Goal: Ask a question: Seek information or help from site administrators or community

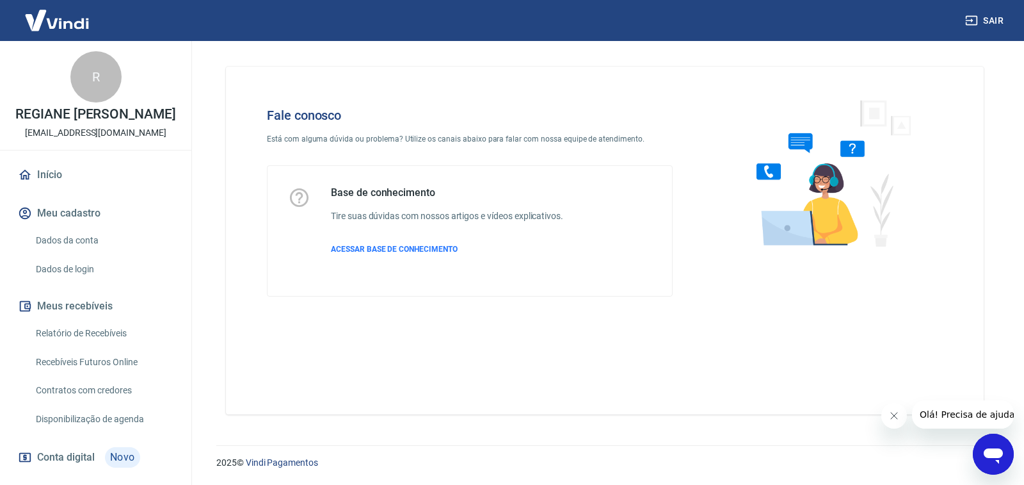
click at [1000, 449] on icon "Abrir janela de mensagens" at bounding box center [993, 455] width 19 height 15
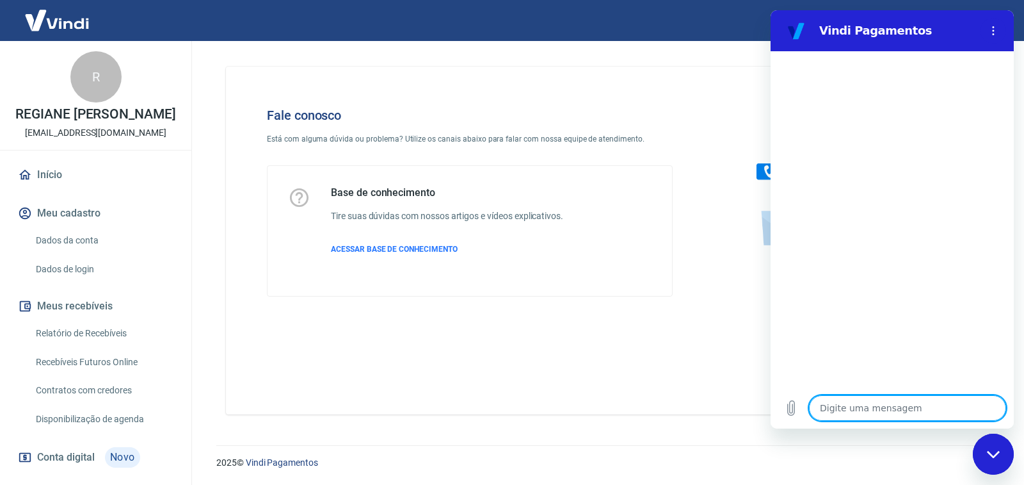
drag, startPoint x: 891, startPoint y: 403, endPoint x: 906, endPoint y: 390, distance: 20.0
click at [892, 403] on textarea at bounding box center [907, 408] width 197 height 26
type textarea "p"
type textarea "x"
type textarea "pa"
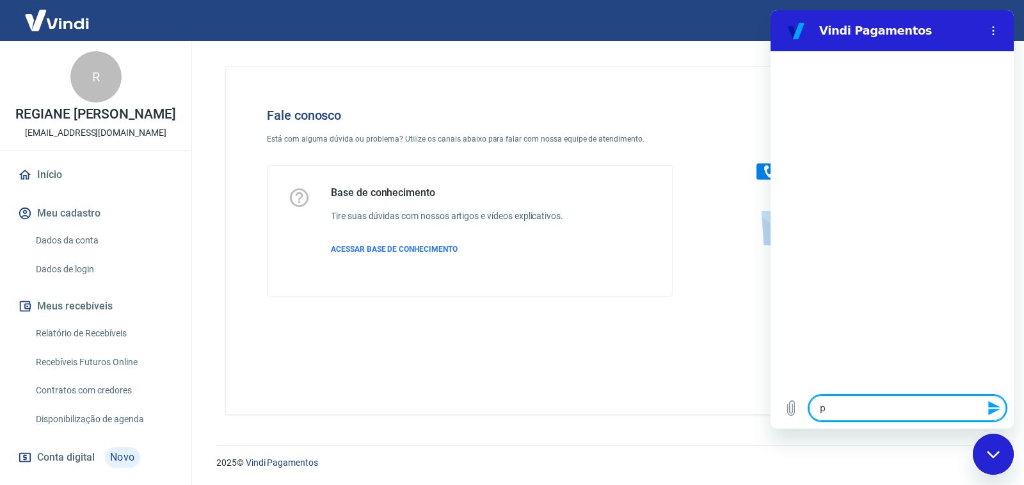
type textarea "x"
type textarea "pag"
type textarea "x"
type textarea "paga"
type textarea "x"
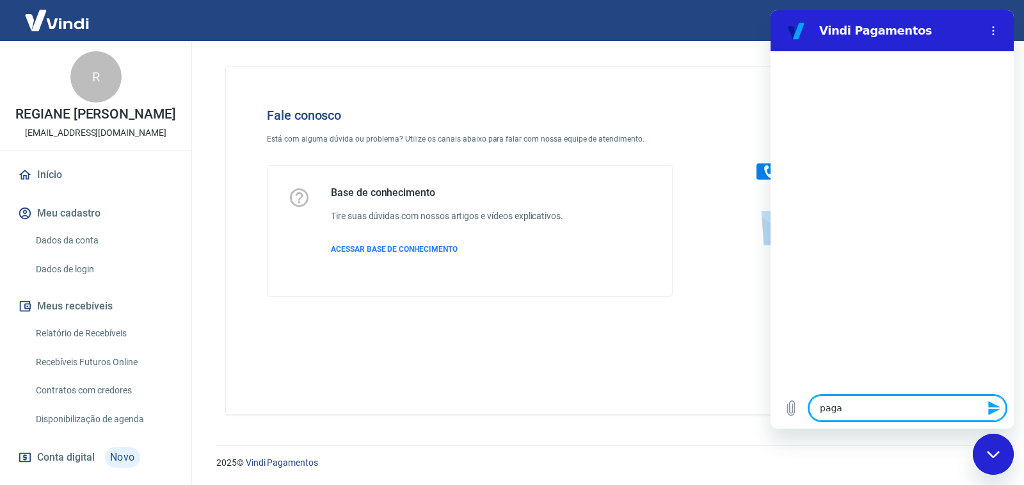
type textarea "pagam"
type textarea "x"
type textarea "pagame"
type textarea "x"
type textarea "pagamen"
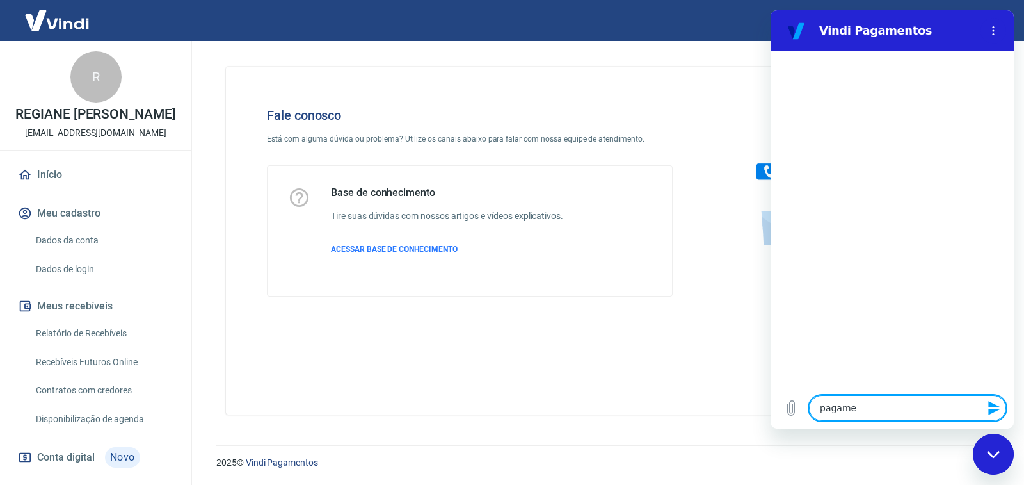
type textarea "x"
type textarea "pagament"
type textarea "x"
type textarea "pagamento"
type textarea "x"
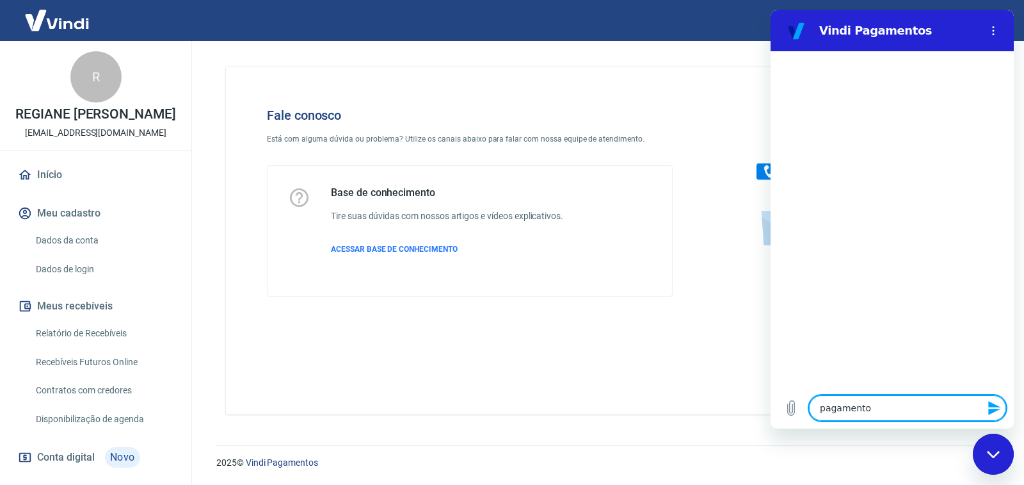
type textarea "pagamento"
type textarea "x"
type textarea "pagamento a"
type textarea "x"
type textarea "pagamento ap"
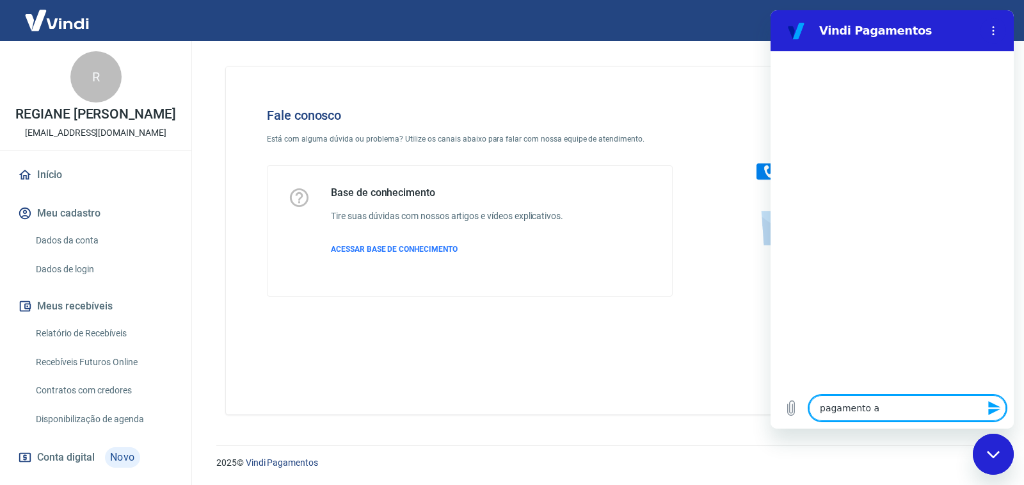
type textarea "x"
type textarea "pagamento apr"
type textarea "x"
type textarea "pagamento apro"
type textarea "x"
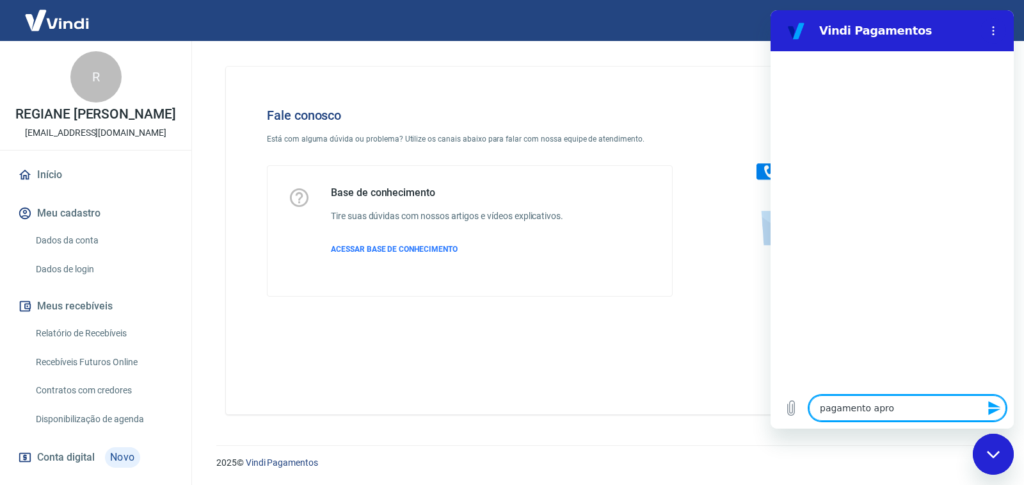
type textarea "pagamento aprov"
type textarea "x"
type textarea "pagamento aprova"
type textarea "x"
type textarea "pagamento aprovad"
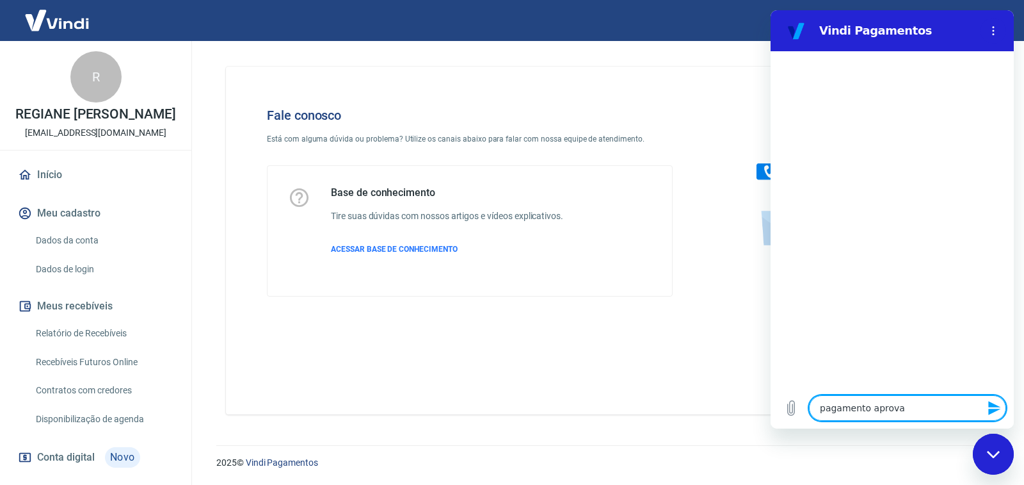
type textarea "x"
type textarea "pagamento aprovado"
type textarea "x"
type textarea "pagamento aprovado"
type textarea "x"
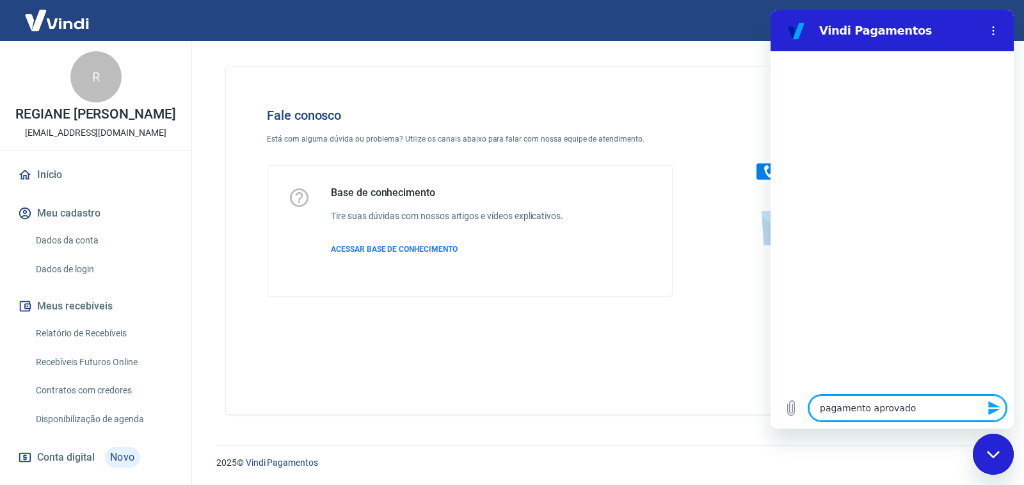
type textarea "pagamento aprovado e"
type textarea "x"
type textarea "pagamento aprovado e"
type textarea "x"
type textarea "pagamento aprovado e l"
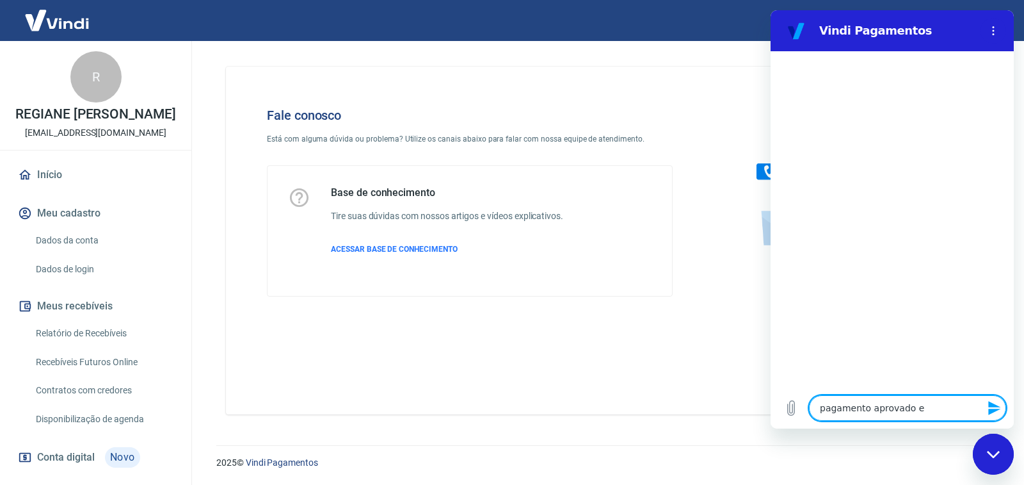
type textarea "x"
type textarea "pagamento aprovado e lo"
type textarea "x"
type textarea "pagamento aprovado e log"
type textarea "x"
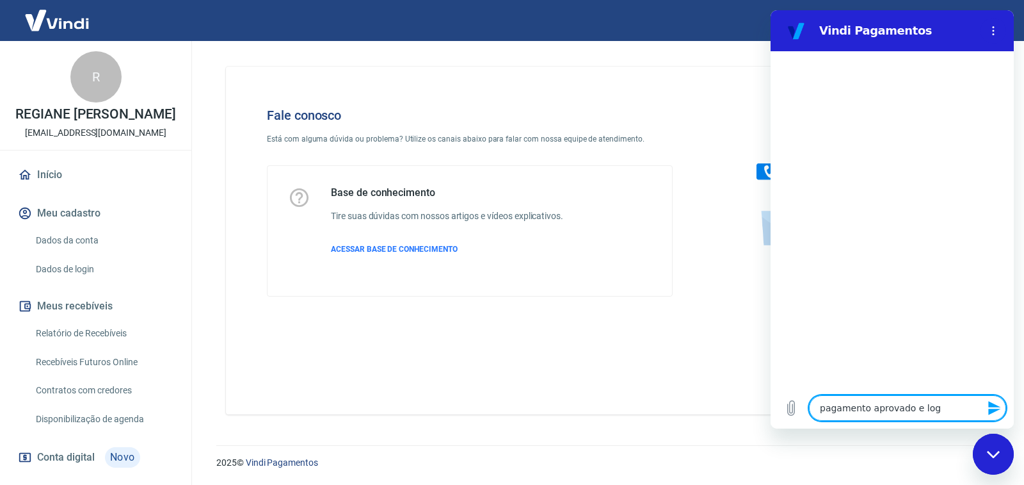
type textarea "pagamento aprovado e logo"
type textarea "x"
type textarea "pagamento aprovado e logo"
type textarea "x"
type textarea "pagamento aprovado e logo e"
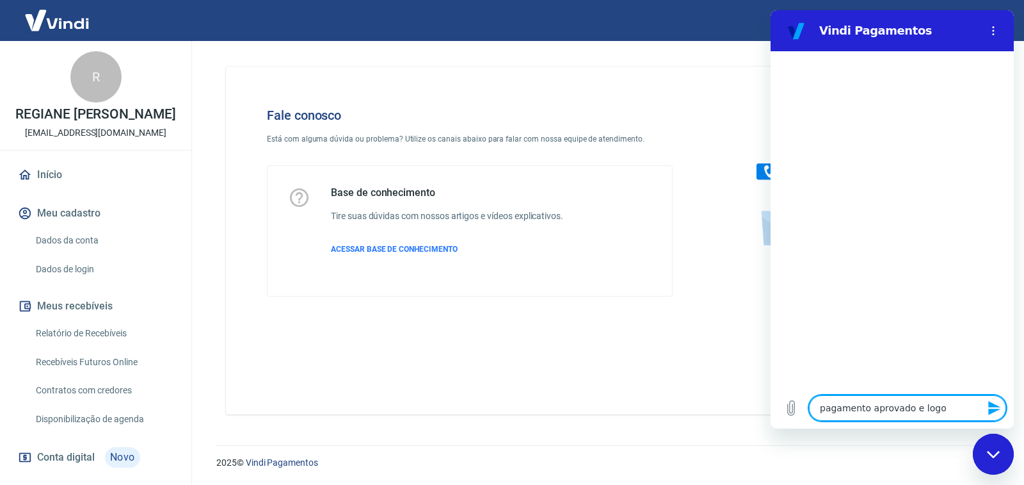
type textarea "x"
type textarea "pagamento aprovado e logo em"
type textarea "x"
type textarea "pagamento aprovado e logo em"
type textarea "x"
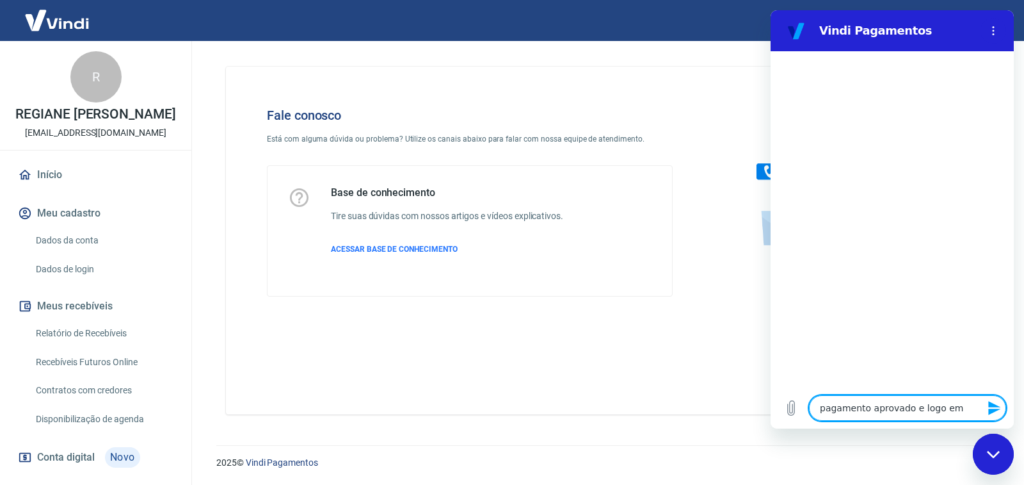
type textarea "pagamento aprovado e logo em s"
type textarea "x"
type textarea "pagamento aprovado e logo em se"
type textarea "x"
type textarea "pagamento aprovado e logo em seg"
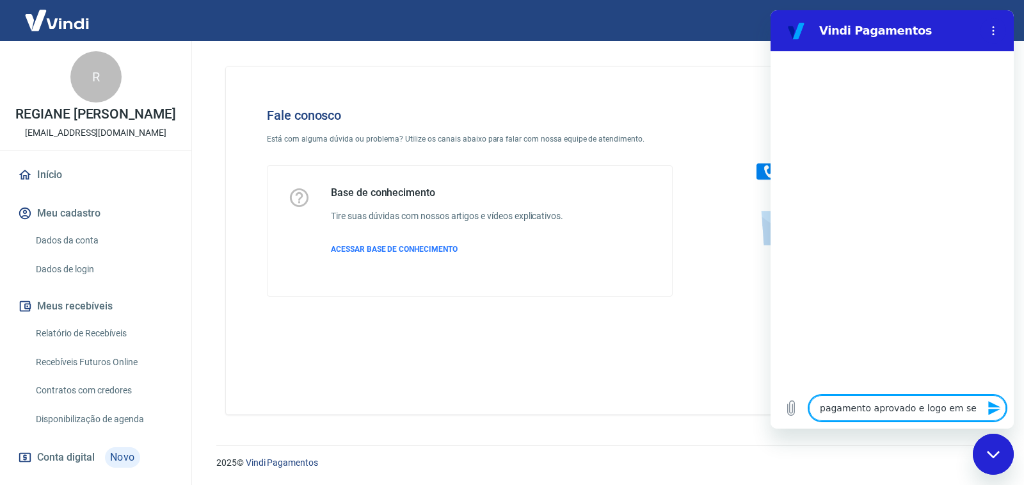
type textarea "x"
type textarea "pagamento aprovado e logo em segu"
type textarea "x"
type textarea "pagamento aprovado e logo em segui"
type textarea "x"
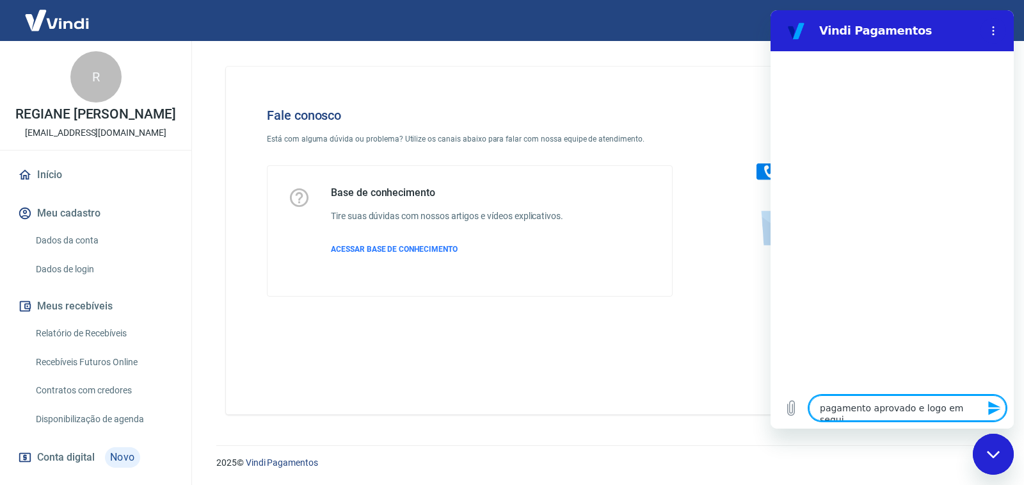
type textarea "pagamento aprovado e logo em seguid"
type textarea "x"
type textarea "pagamento aprovado e logo em seguida"
type textarea "x"
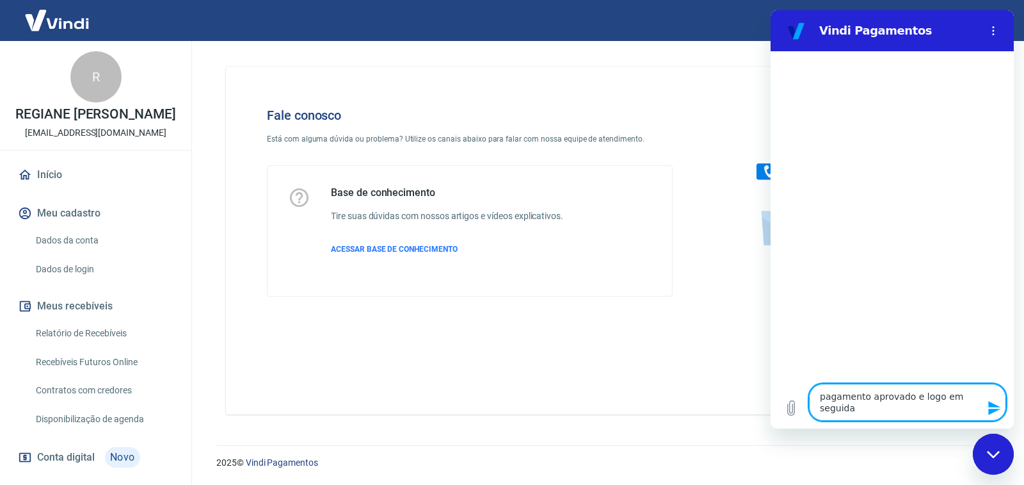
type textarea "pagamento aprovado e logo em seguida"
type textarea "x"
type textarea "pagamento aprovado e logo em seguida c"
type textarea "x"
type textarea "pagamento aprovado e logo em seguida ca"
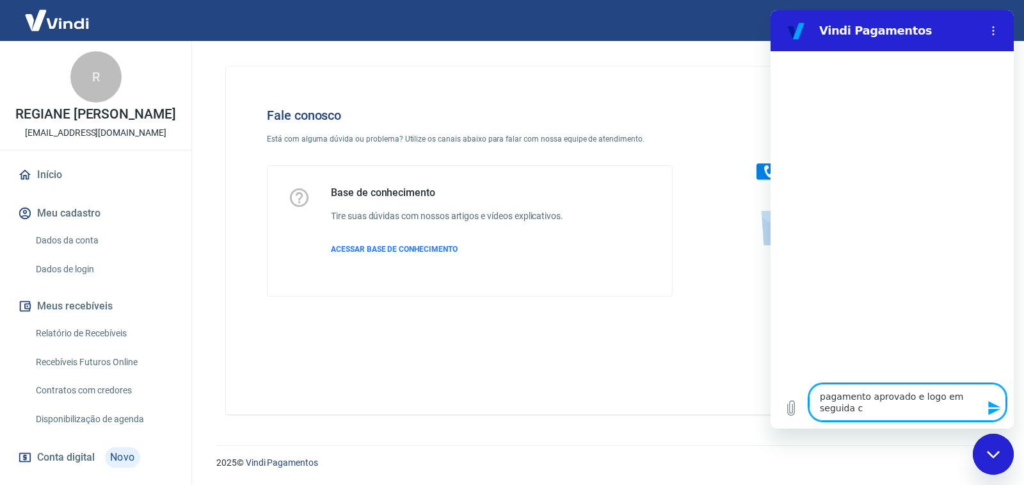
type textarea "x"
type textarea "pagamento aprovado e logo em seguida can"
type textarea "x"
type textarea "pagamento aprovado e logo em seguida canc"
type textarea "x"
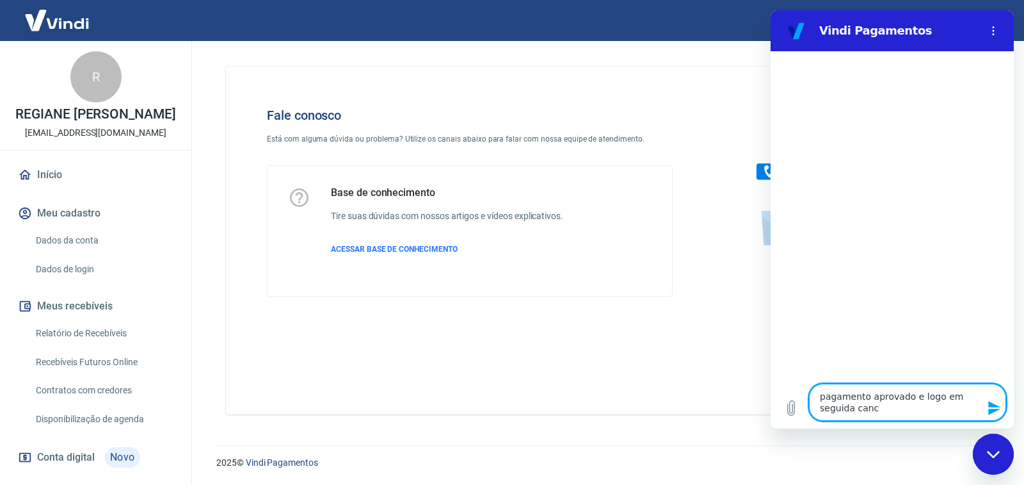
type textarea "pagamento aprovado e logo em seguida cance"
type textarea "x"
type textarea "pagamento aprovado e logo em seguida cancel"
type textarea "x"
type textarea "pagamento aprovado e logo em seguida cancela"
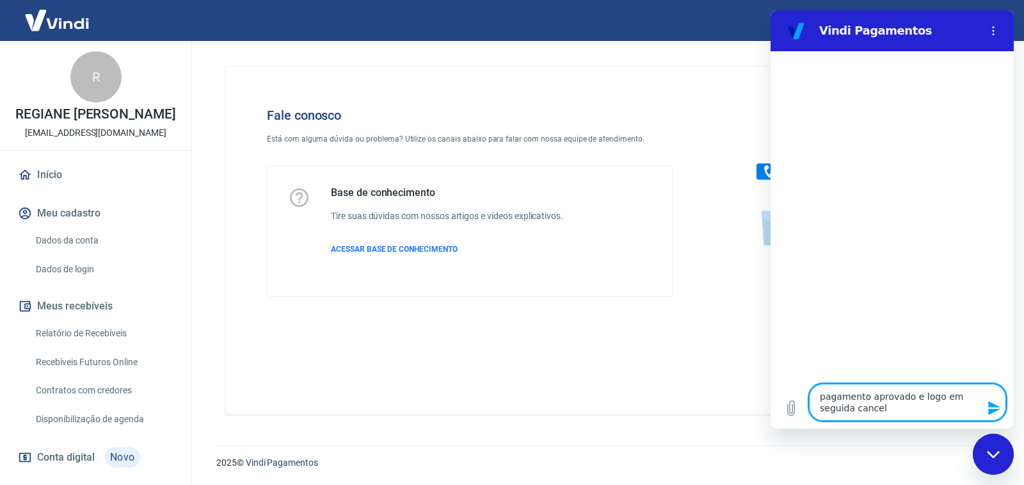
type textarea "x"
type textarea "pagamento aprovado e logo em seguida cancelad"
type textarea "x"
type textarea "pagamento aprovado e logo em seguida cancelado"
type textarea "x"
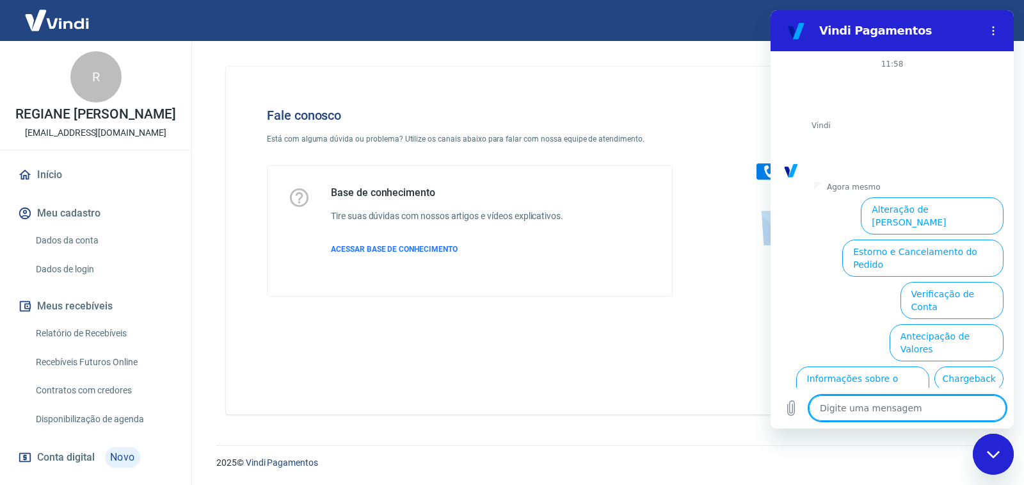
scroll to position [73, 0]
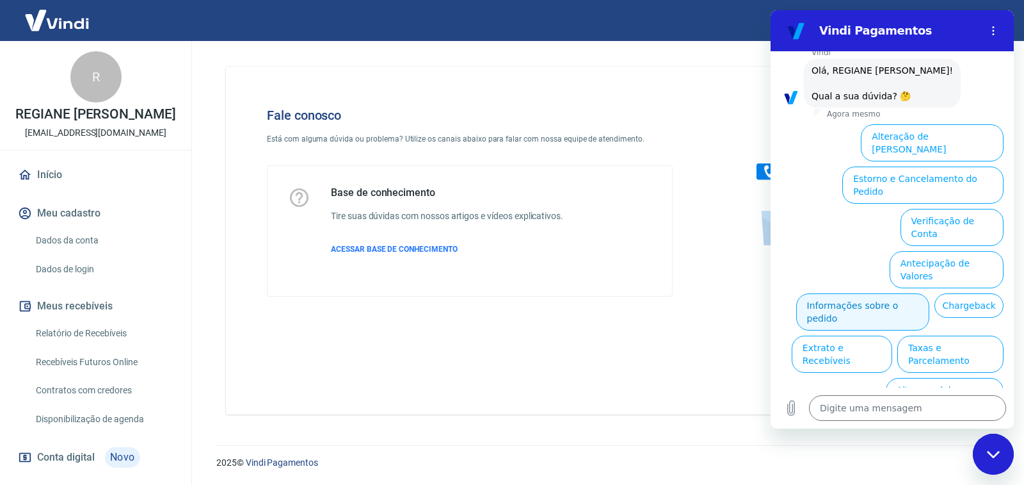
click at [930, 293] on button "Informações sobre o pedido" at bounding box center [863, 311] width 134 height 37
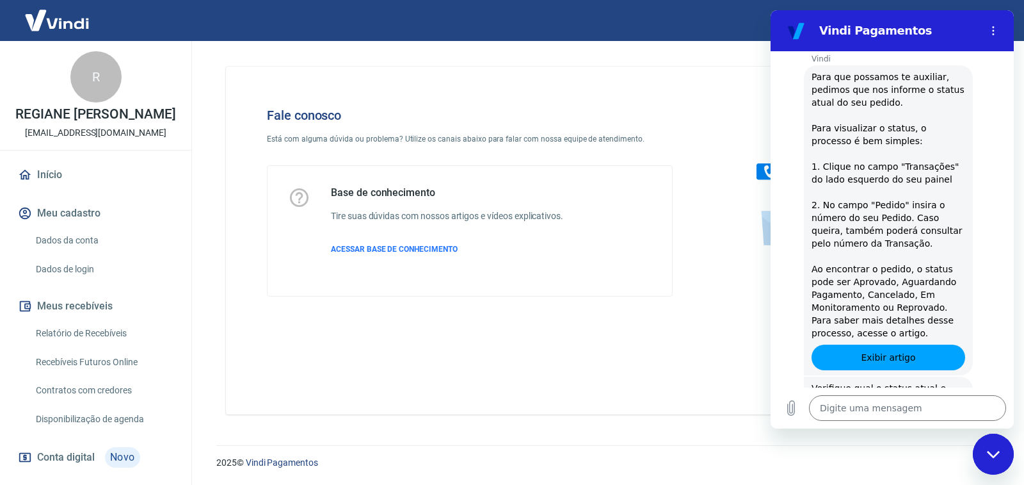
scroll to position [229, 0]
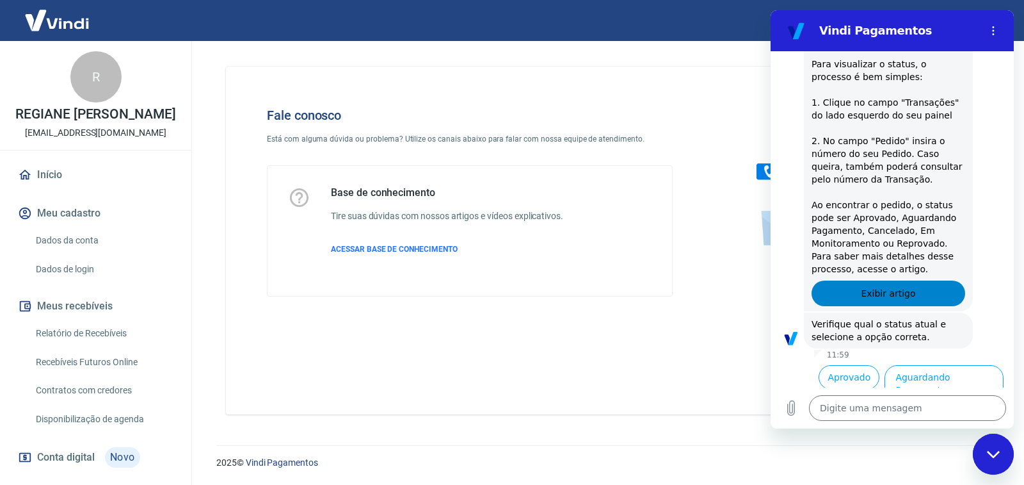
click at [876, 298] on span "Exibir artigo" at bounding box center [888, 293] width 54 height 15
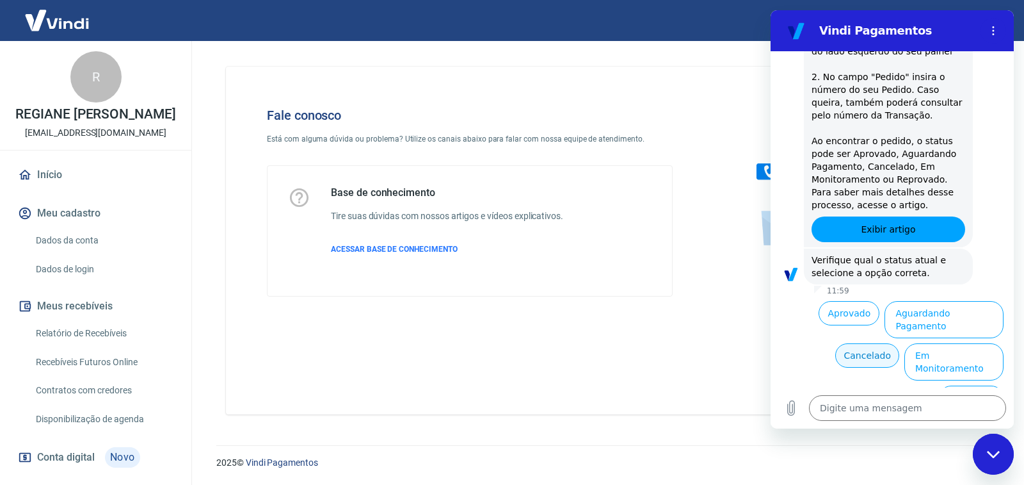
click at [862, 343] on button "Cancelado" at bounding box center [866, 355] width 63 height 24
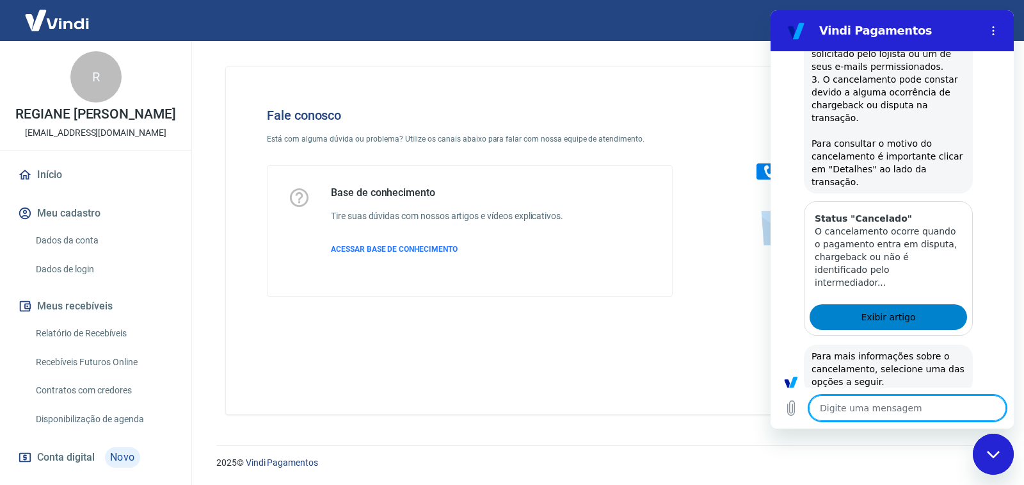
scroll to position [841, 0]
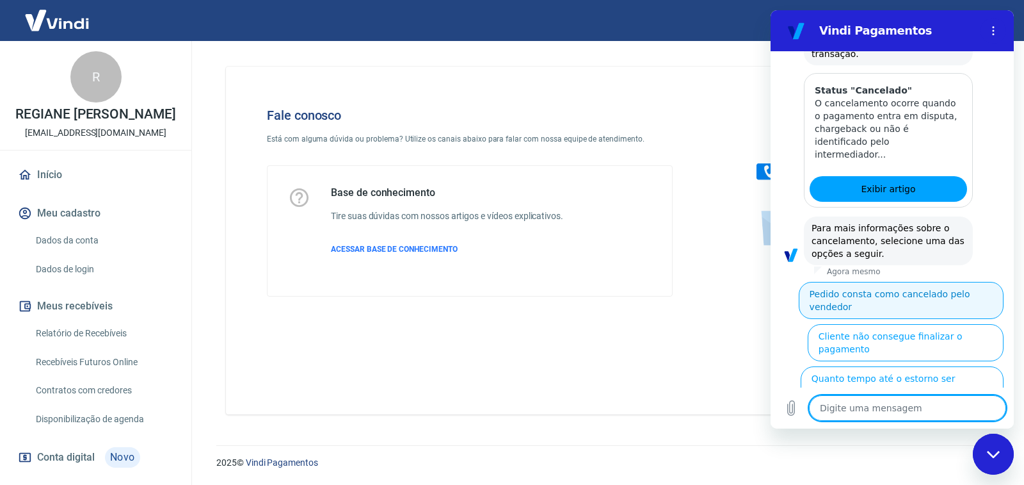
click at [909, 283] on button "Pedido consta como cancelado pelo vendedor" at bounding box center [901, 300] width 205 height 37
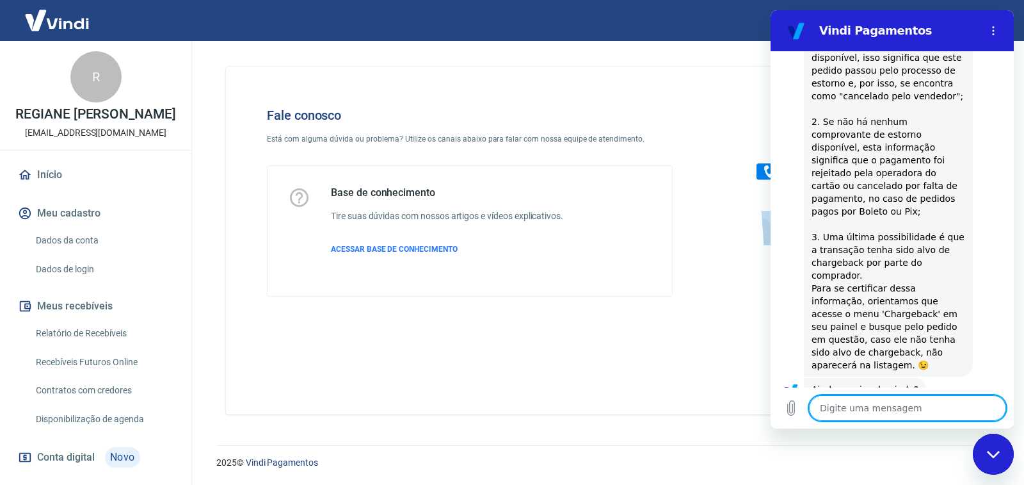
scroll to position [1270, 0]
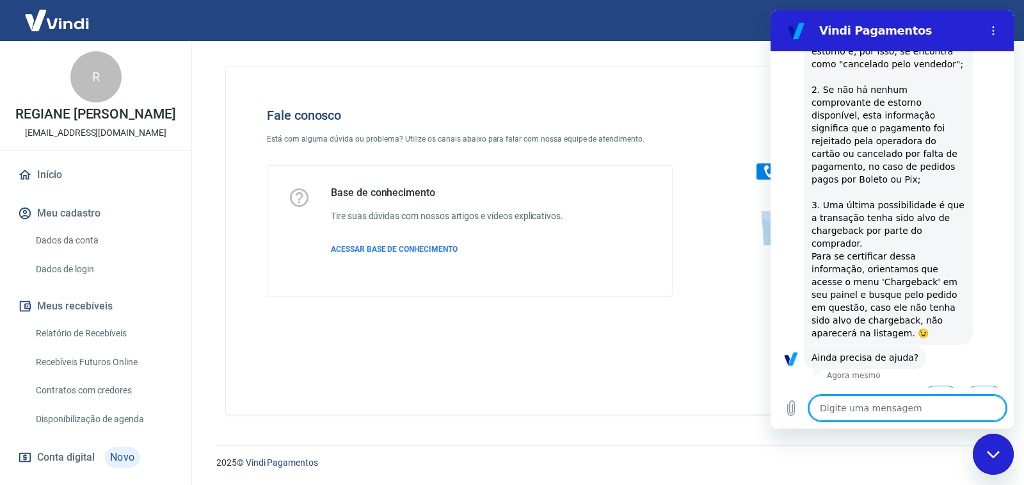
type textarea "x"
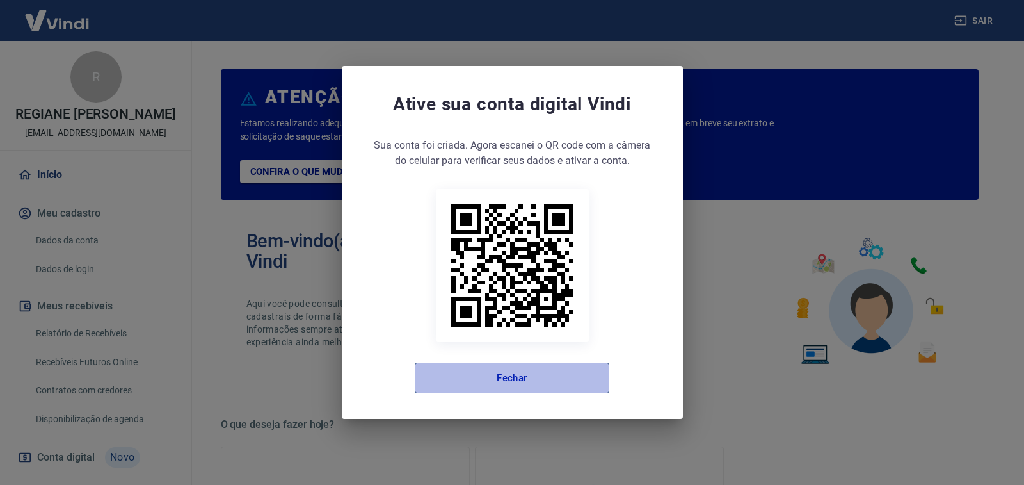
click at [513, 376] on button "Fechar" at bounding box center [512, 377] width 195 height 31
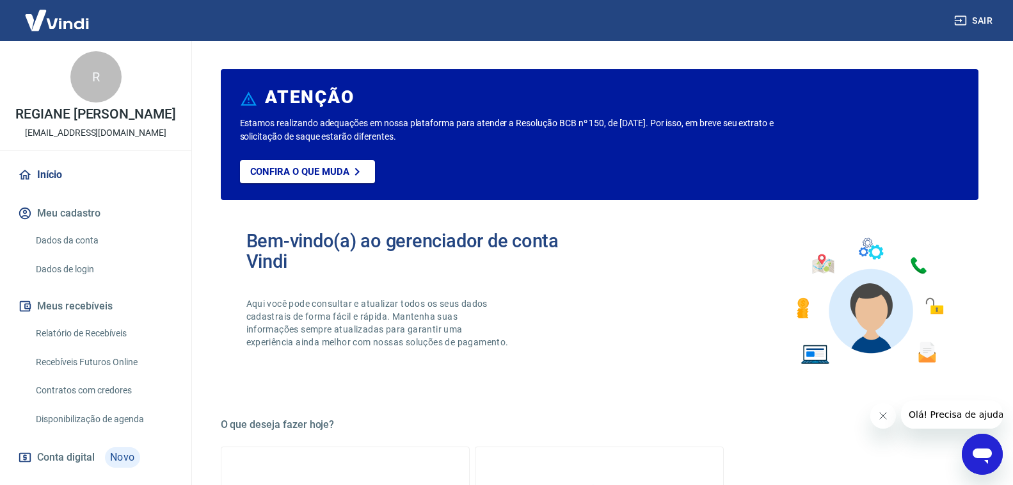
click at [72, 316] on button "Meus recebíveis" at bounding box center [95, 306] width 161 height 28
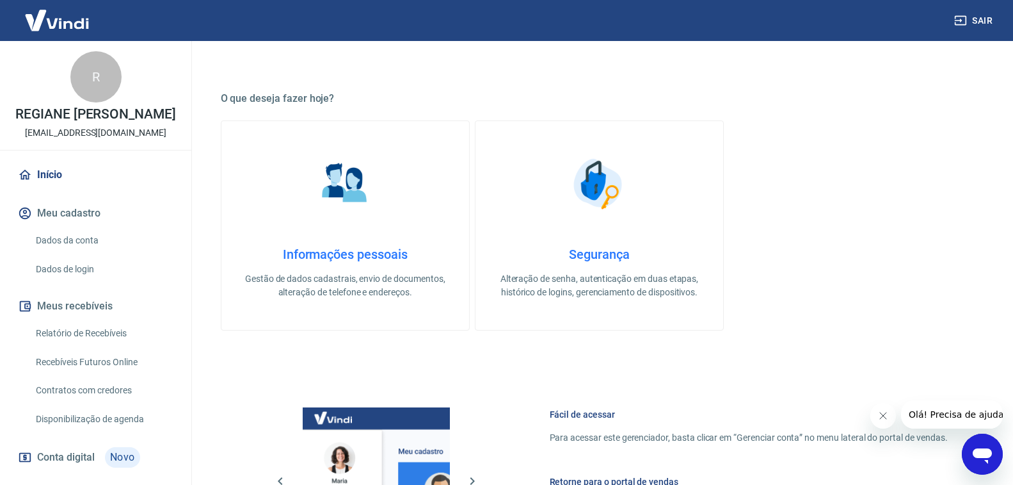
scroll to position [262, 0]
